Goal: Task Accomplishment & Management: Use online tool/utility

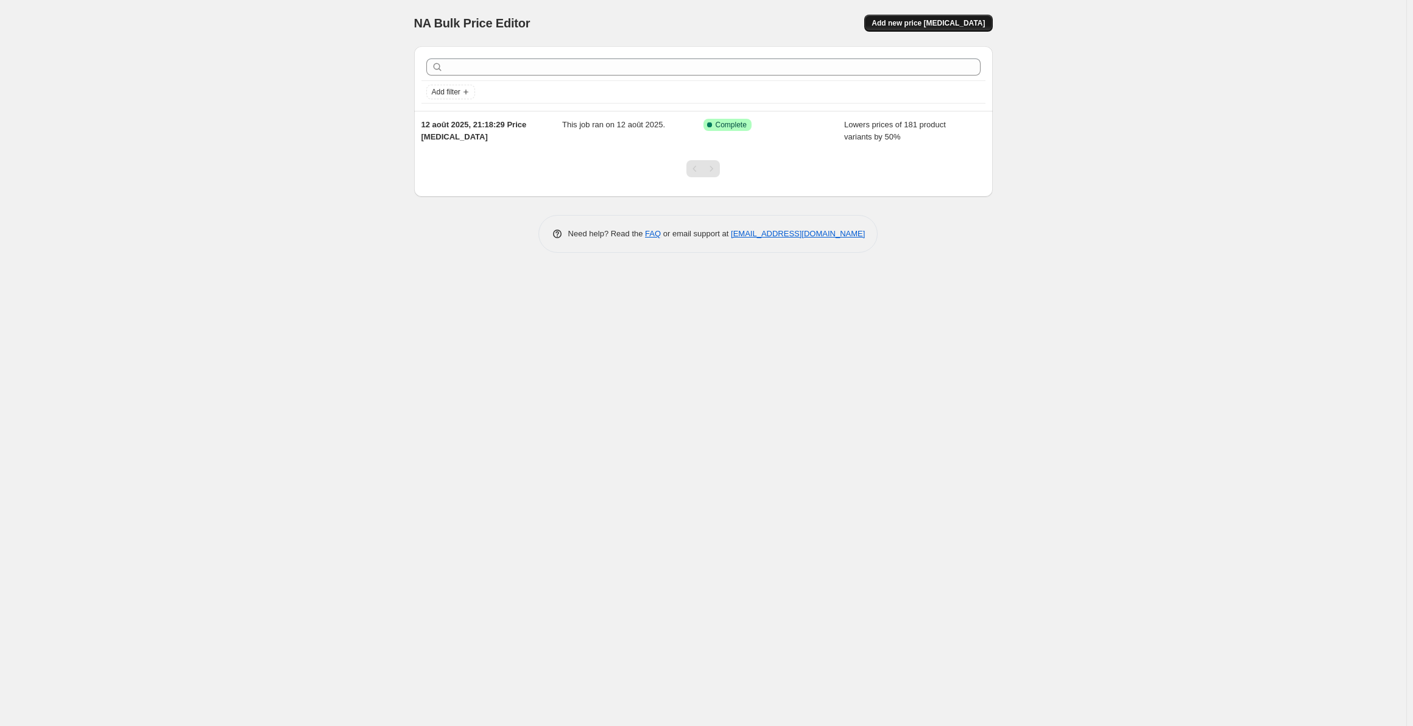
click at [928, 27] on span "Add new price change job" at bounding box center [928, 23] width 113 height 10
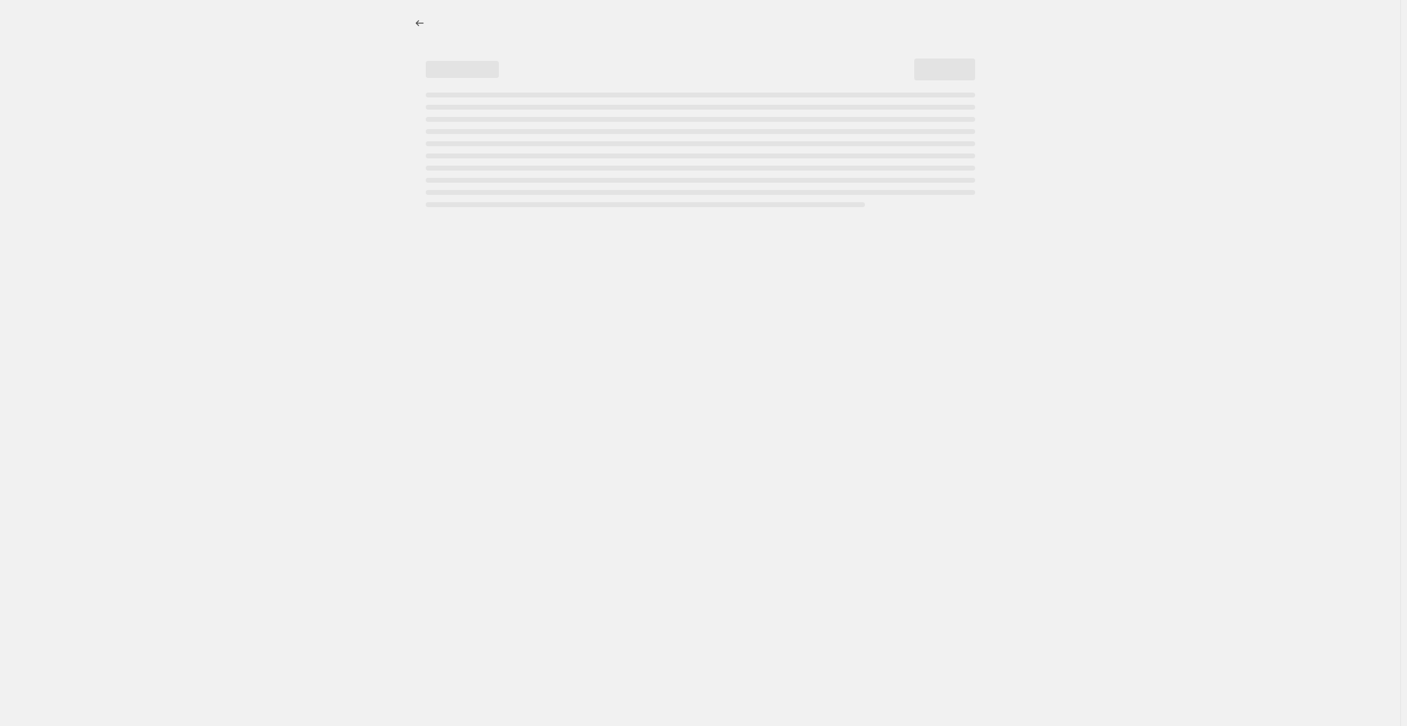
select select "percentage"
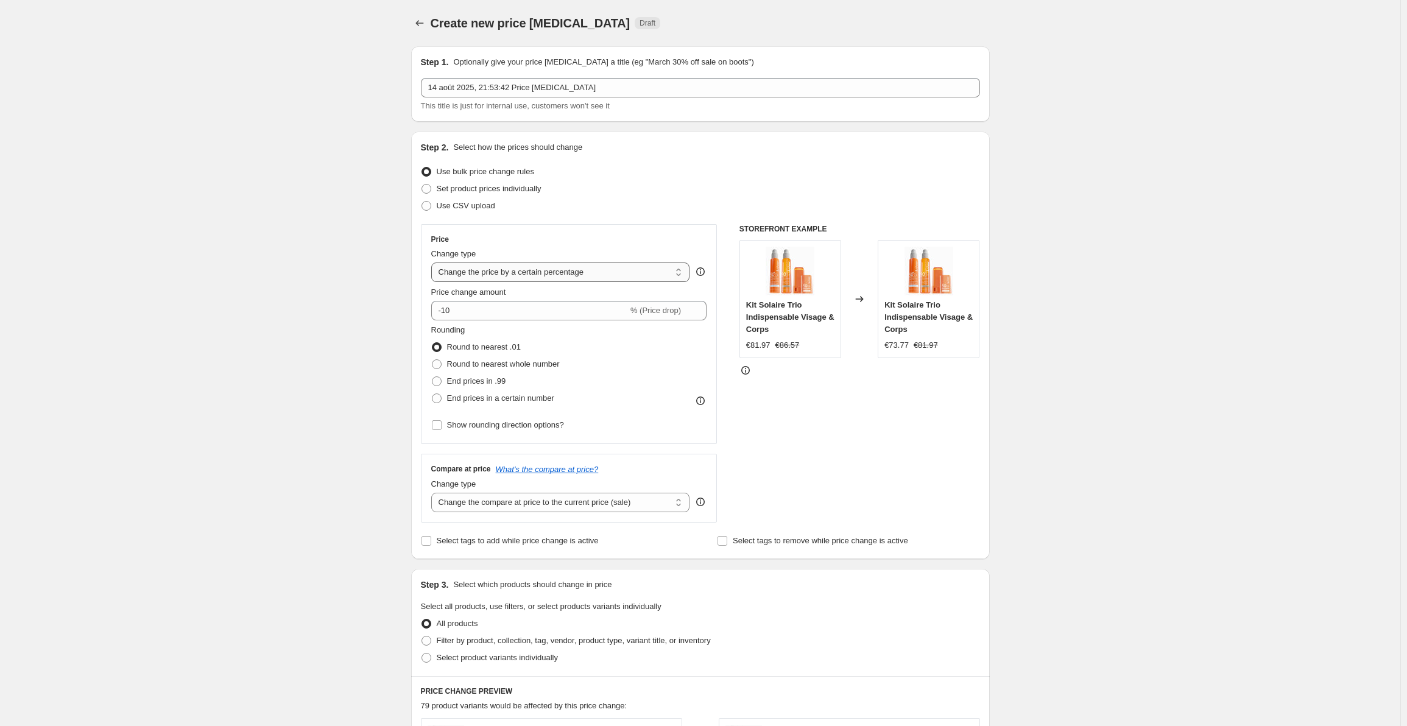
click at [515, 271] on select "Change the price to a certain amount Change the price by a certain amount Chang…" at bounding box center [560, 272] width 259 height 19
